Goal: Transaction & Acquisition: Purchase product/service

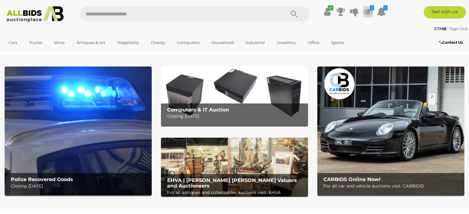
scroll to position [277, 0]
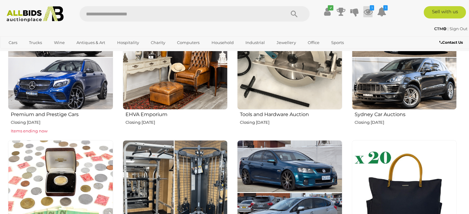
click at [368, 12] on icon at bounding box center [367, 11] width 9 height 11
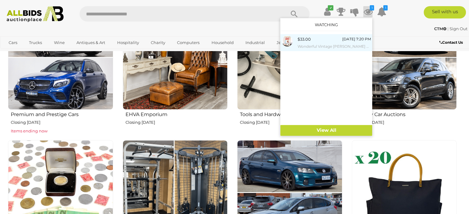
click at [309, 47] on small "Wonderful Vintage [PERSON_NAME] Mirrored Scotch Whiskey Pub Art, 'Born [DEMOGRA…" at bounding box center [333, 46] width 73 height 7
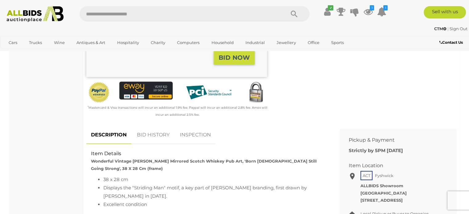
scroll to position [185, 0]
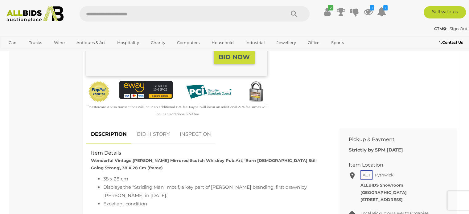
click at [149, 129] on link "BID HISTORY" at bounding box center [153, 134] width 42 height 18
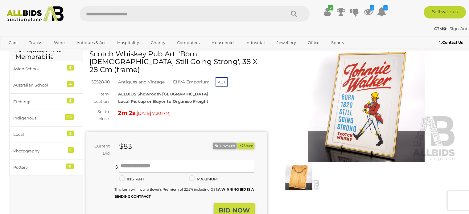
scroll to position [31, 0]
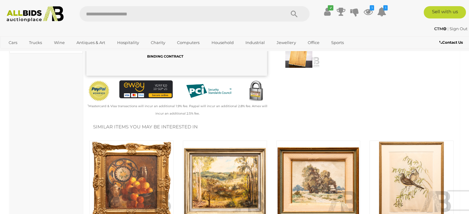
scroll to position [277, 0]
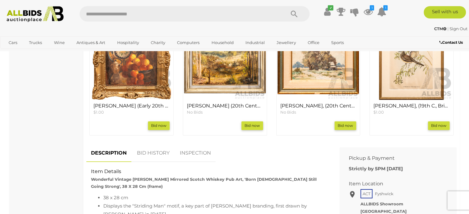
click at [159, 148] on link "BID HISTORY" at bounding box center [153, 153] width 42 height 18
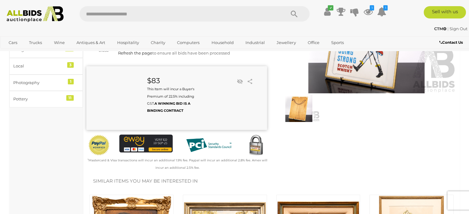
scroll to position [0, 0]
